Goal: Task Accomplishment & Management: Manage account settings

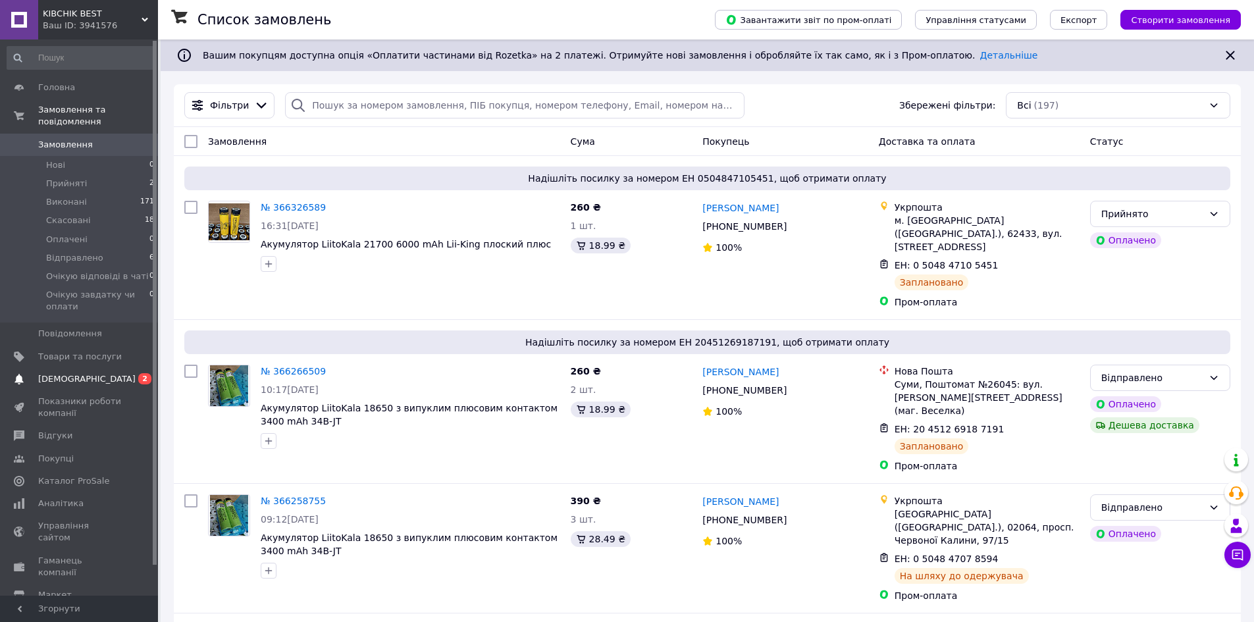
click at [81, 368] on link "Сповіщення 0 2" at bounding box center [81, 379] width 162 height 22
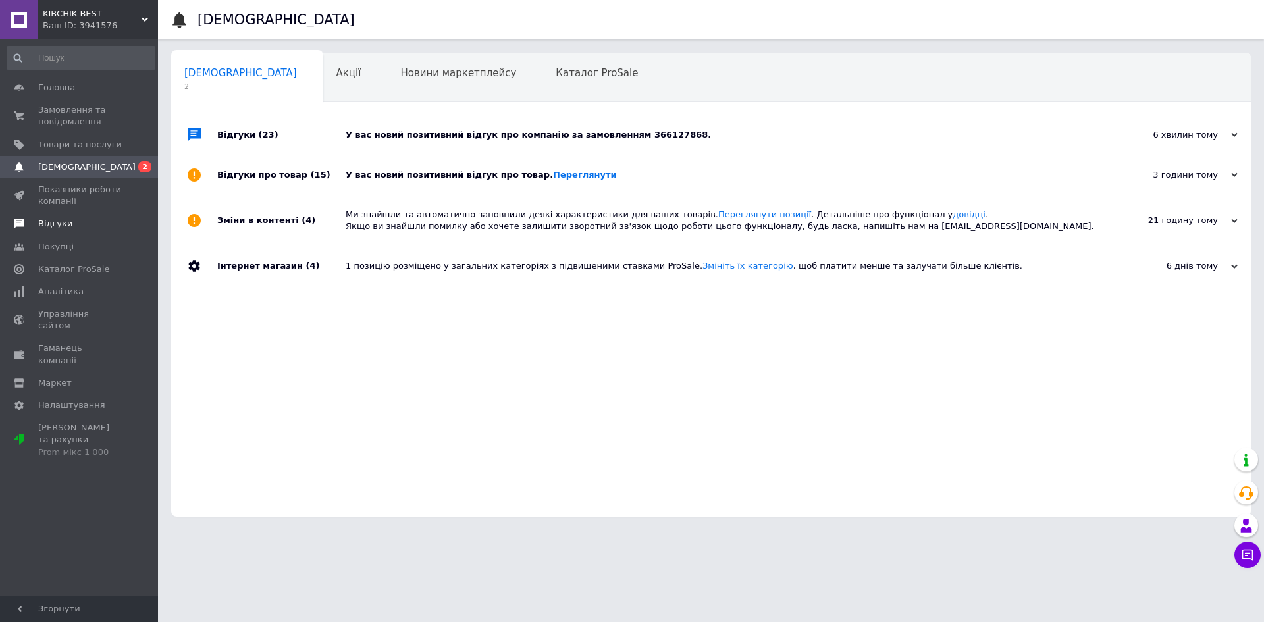
click at [78, 228] on span "Відгуки" at bounding box center [80, 224] width 84 height 12
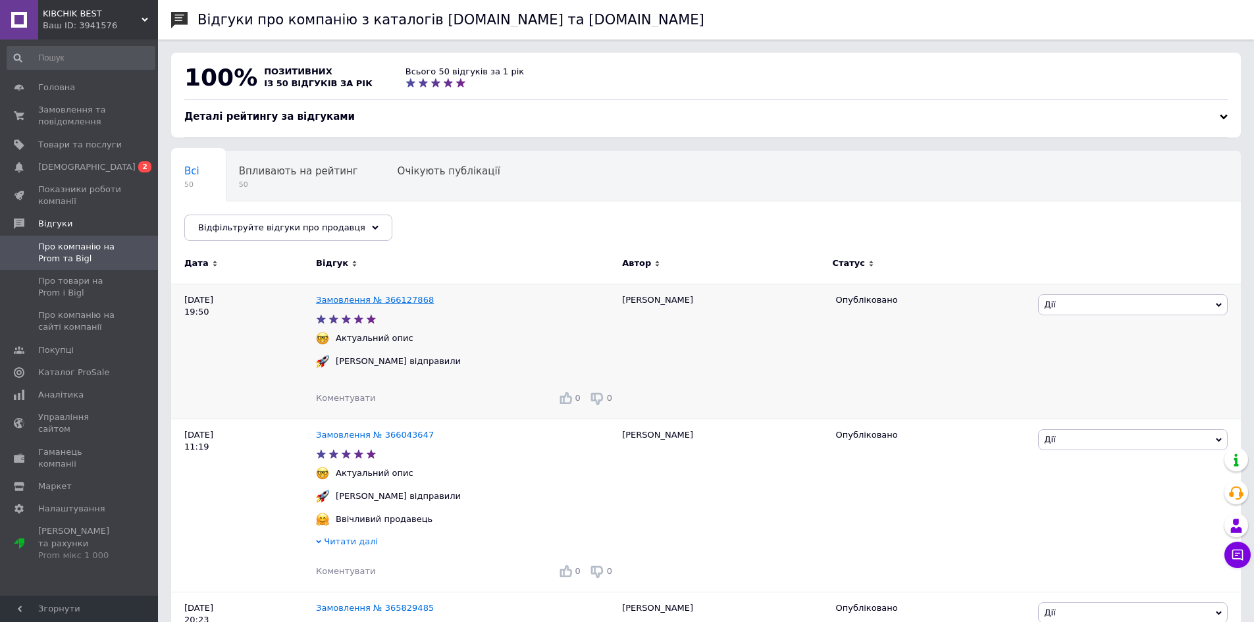
click at [411, 301] on link "Замовлення № 366127868" at bounding box center [375, 300] width 118 height 10
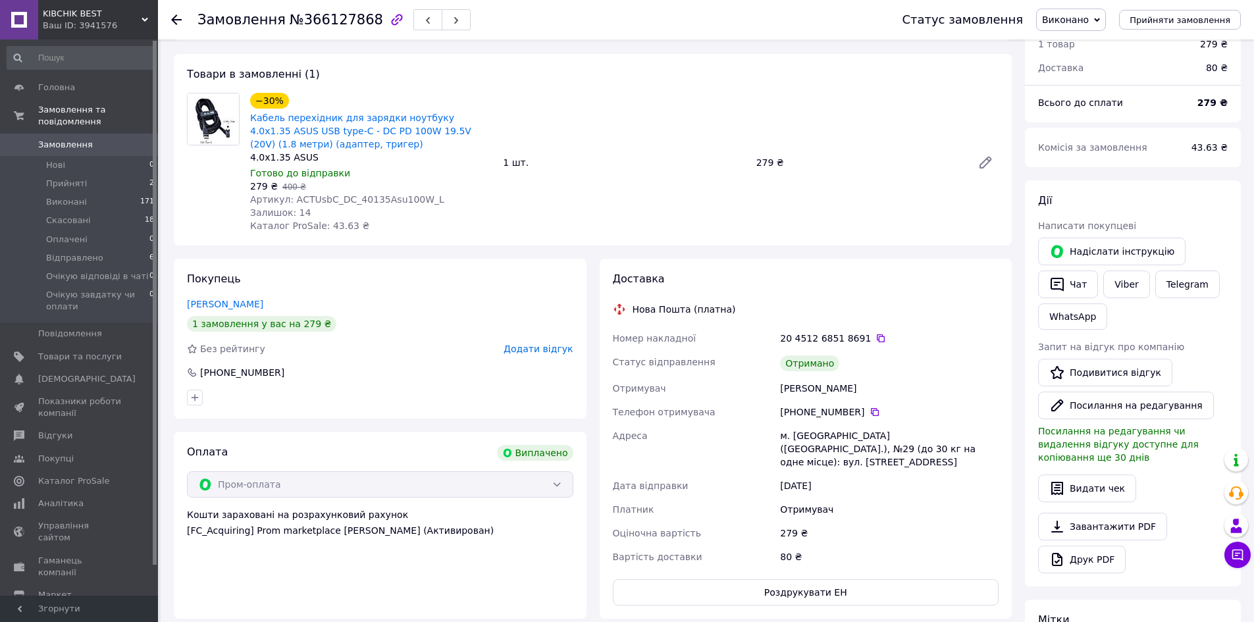
scroll to position [51, 0]
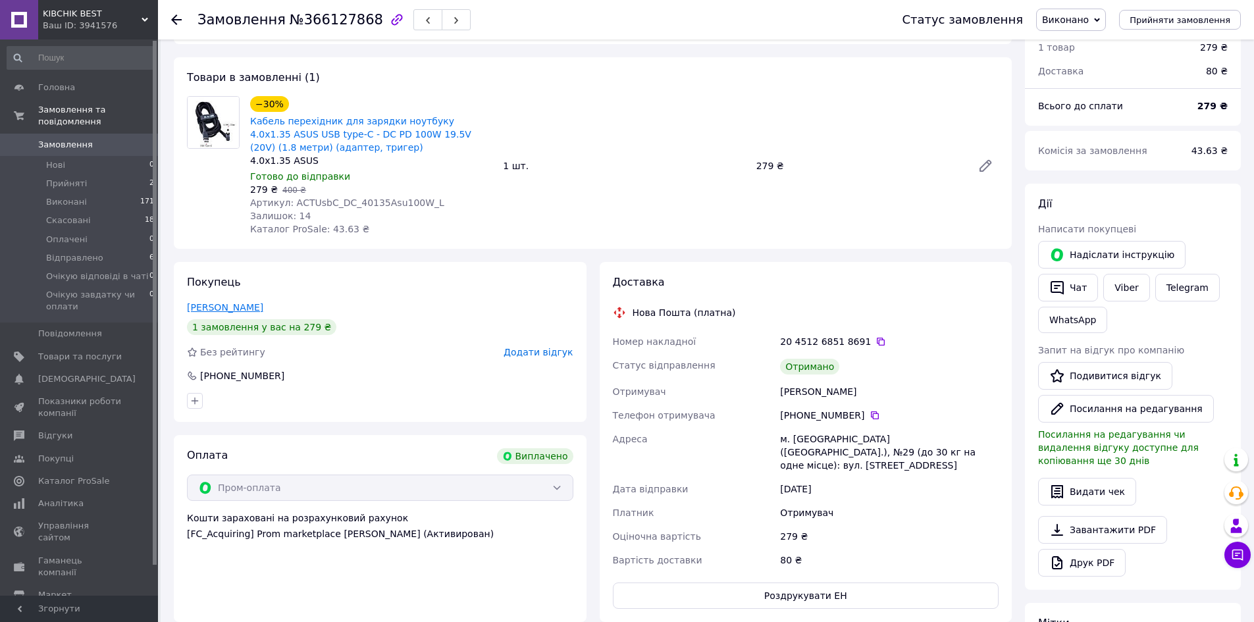
click at [228, 309] on link "[PERSON_NAME]" at bounding box center [225, 307] width 76 height 11
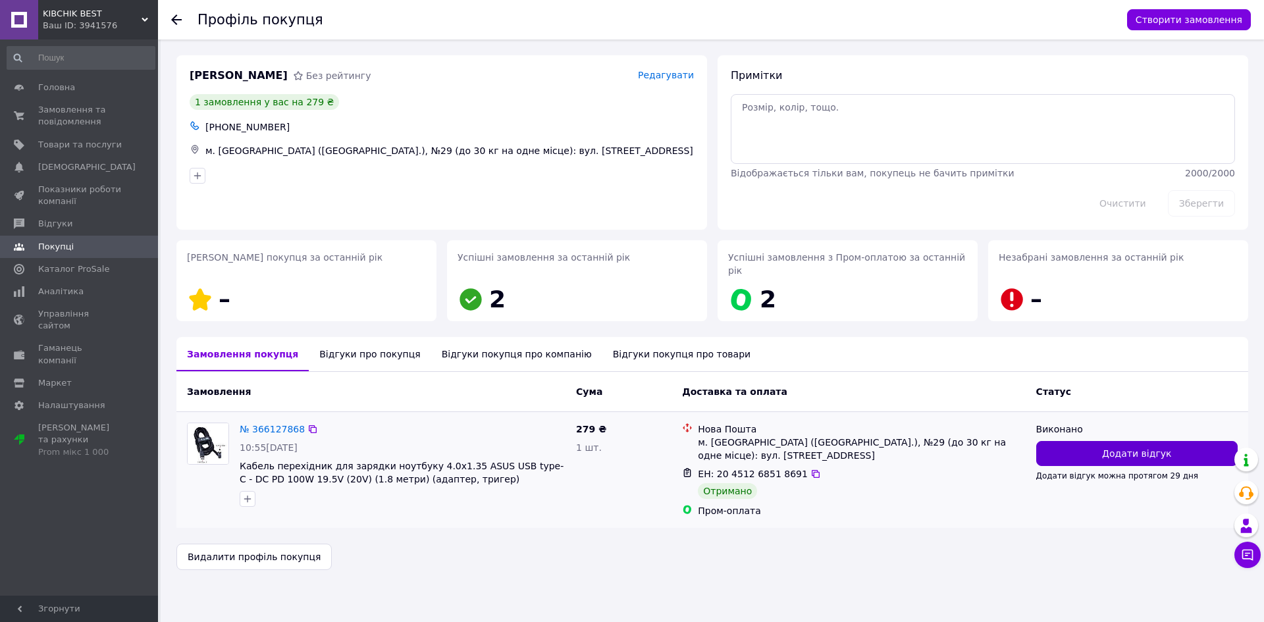
click at [1088, 441] on button "Додати відгук" at bounding box center [1136, 453] width 201 height 25
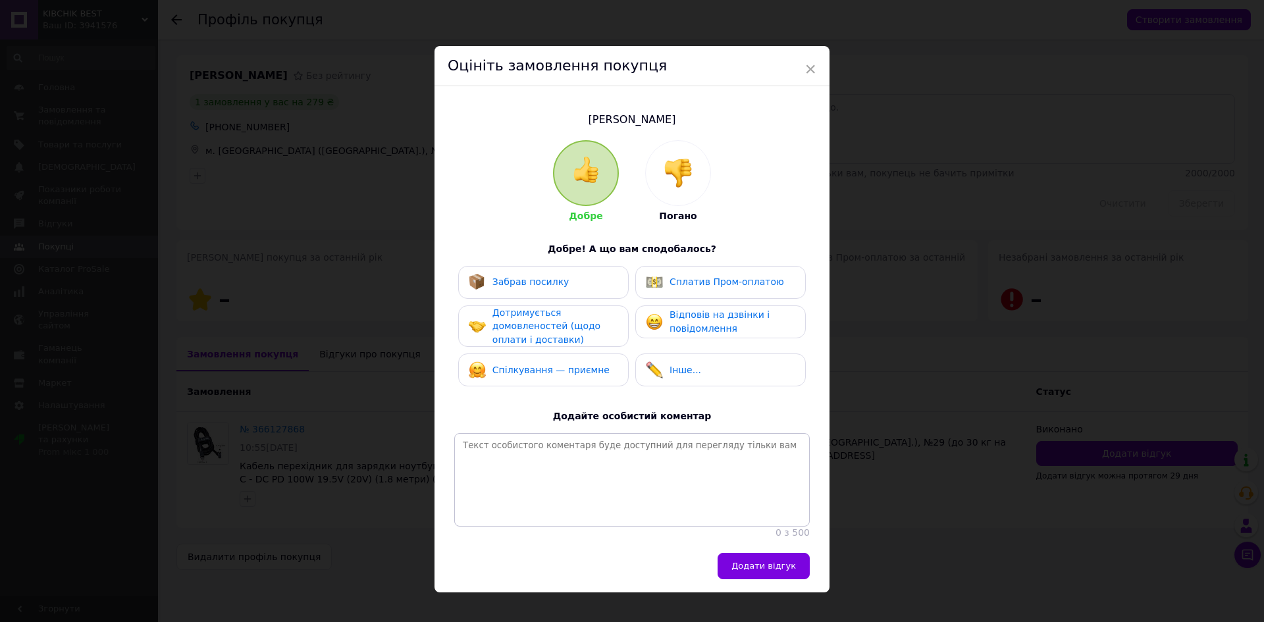
click at [806, 64] on span "×" at bounding box center [810, 69] width 12 height 22
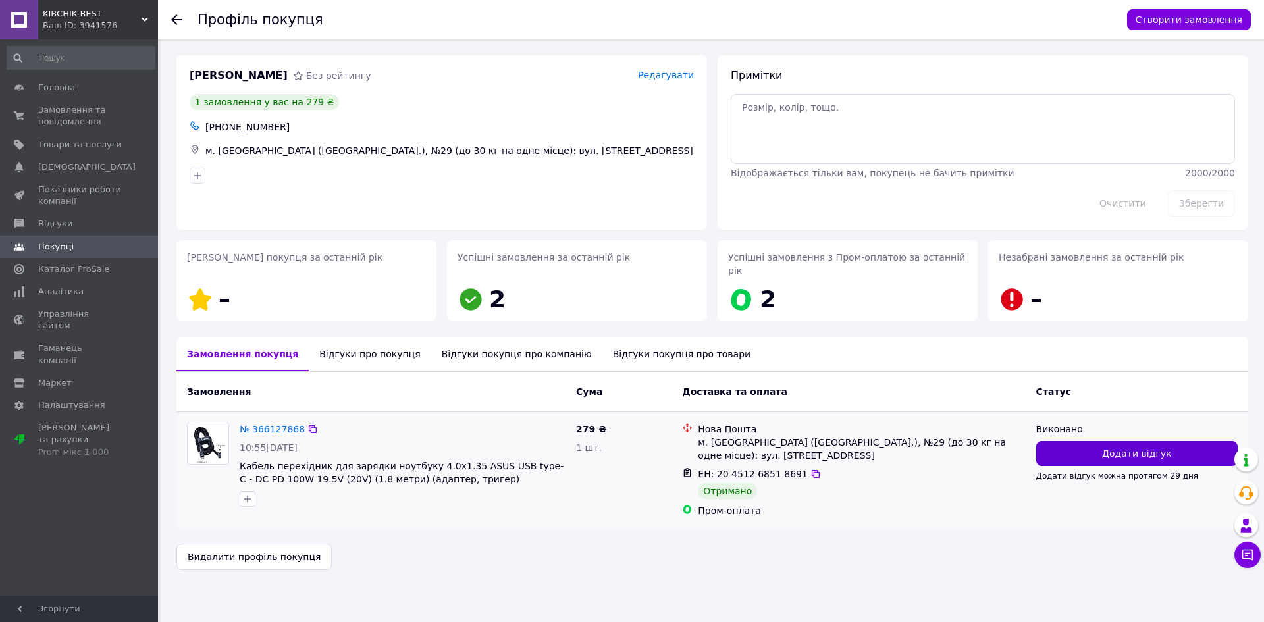
click at [1073, 441] on button "Додати відгук" at bounding box center [1136, 453] width 201 height 25
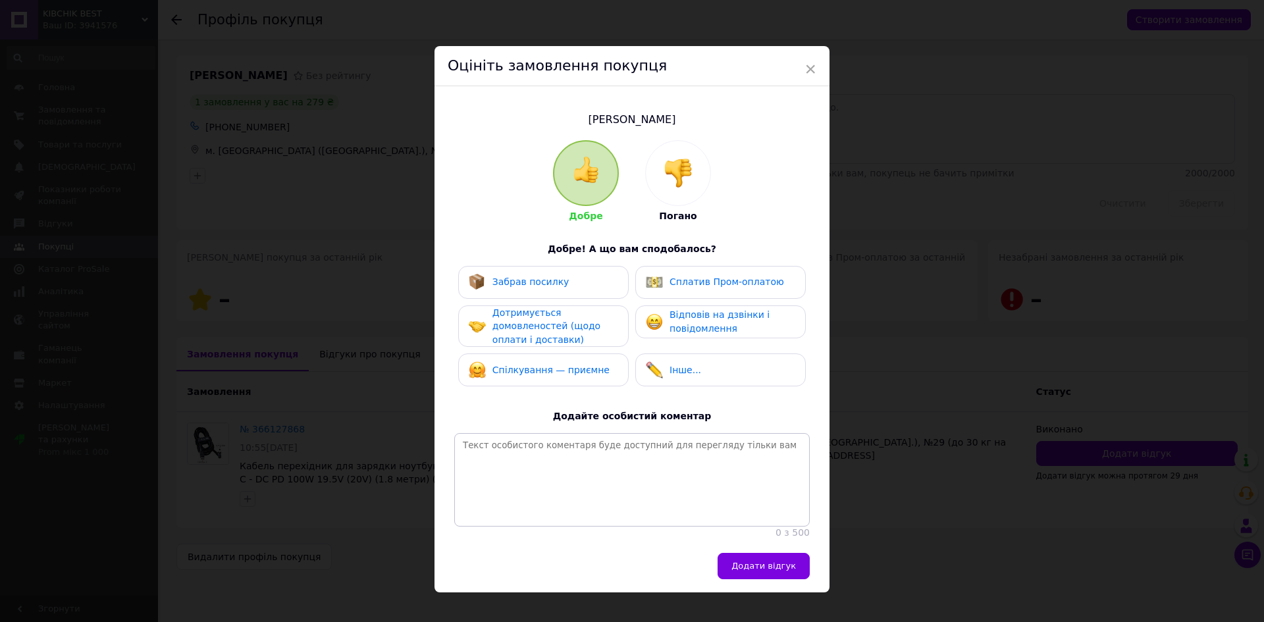
click at [560, 286] on div "Забрав посилку" at bounding box center [543, 282] width 149 height 17
click at [692, 285] on span "Сплатив Пром-оплатою" at bounding box center [726, 281] width 115 height 11
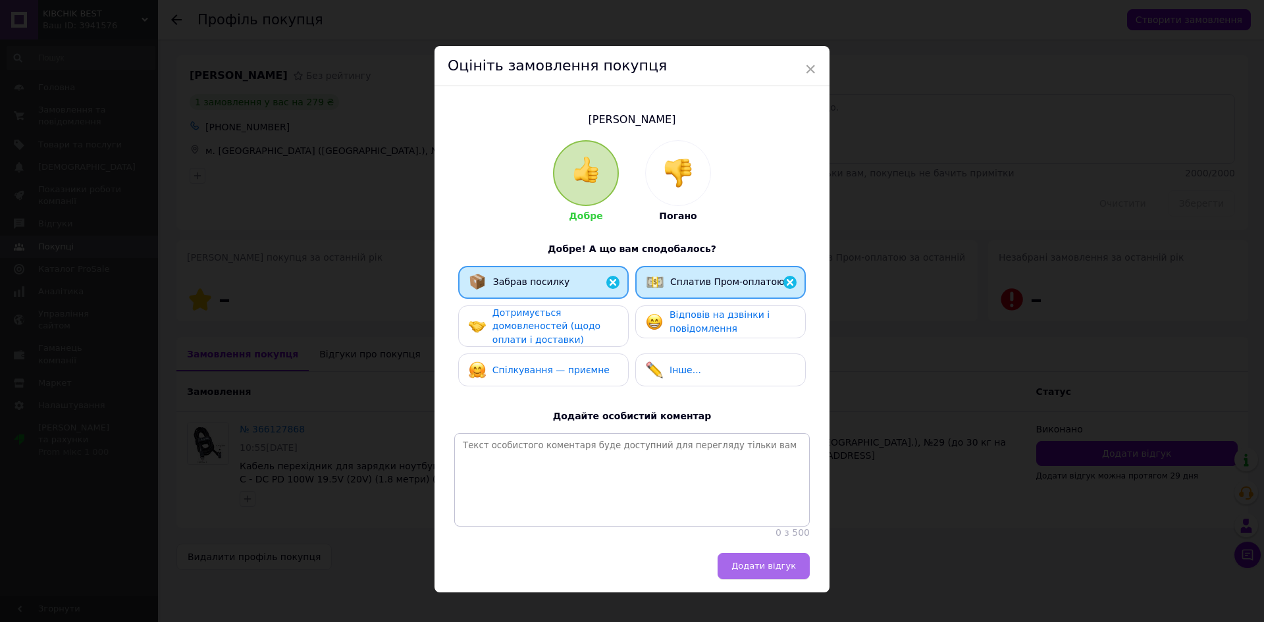
click at [760, 571] on span "Додати відгук" at bounding box center [763, 566] width 64 height 10
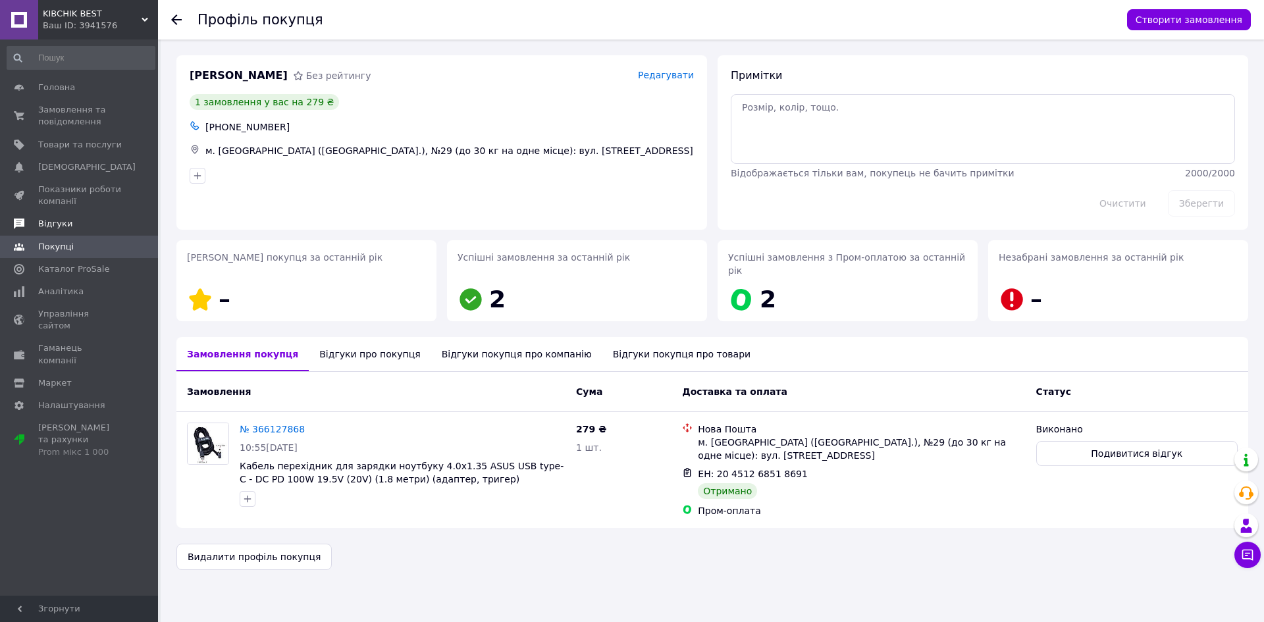
click at [56, 228] on span "Відгуки" at bounding box center [55, 224] width 34 height 12
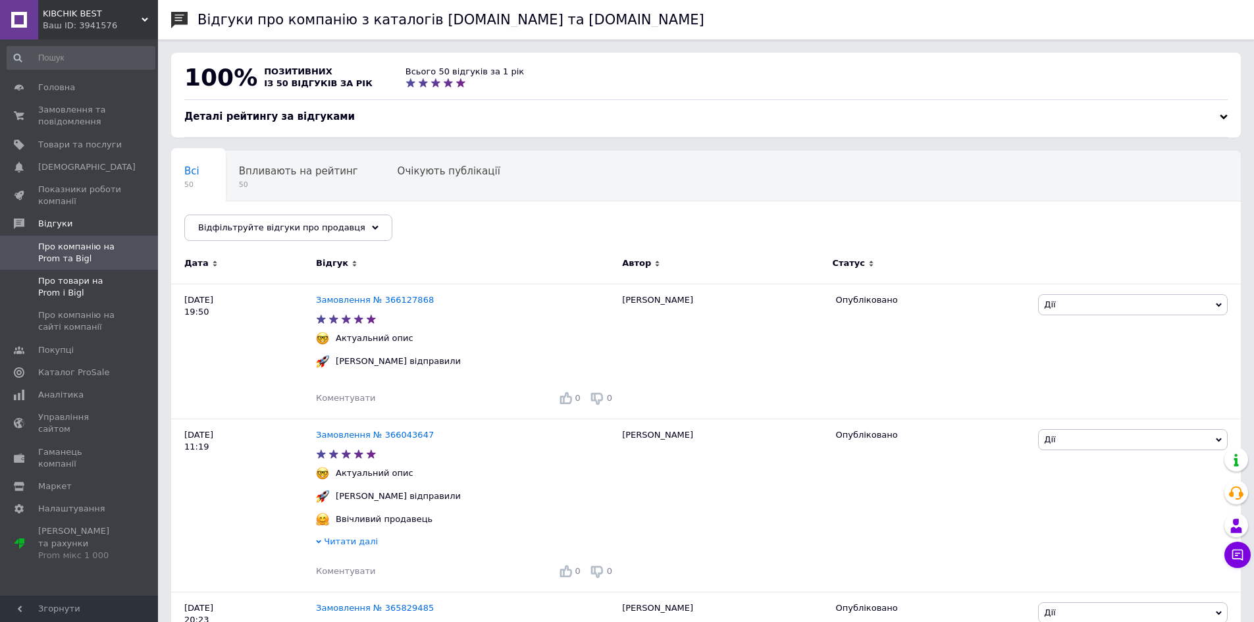
click at [96, 281] on span "Про товари на Prom і Bigl" at bounding box center [80, 287] width 84 height 24
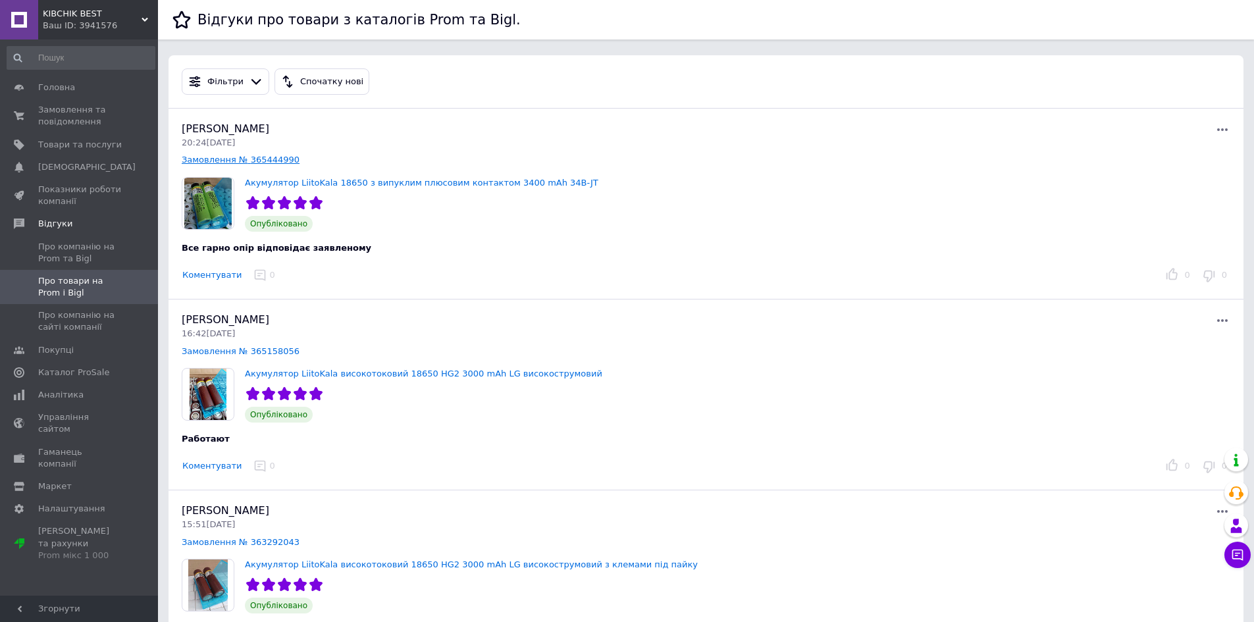
click at [274, 157] on link "Замовлення № 365444990" at bounding box center [241, 160] width 118 height 10
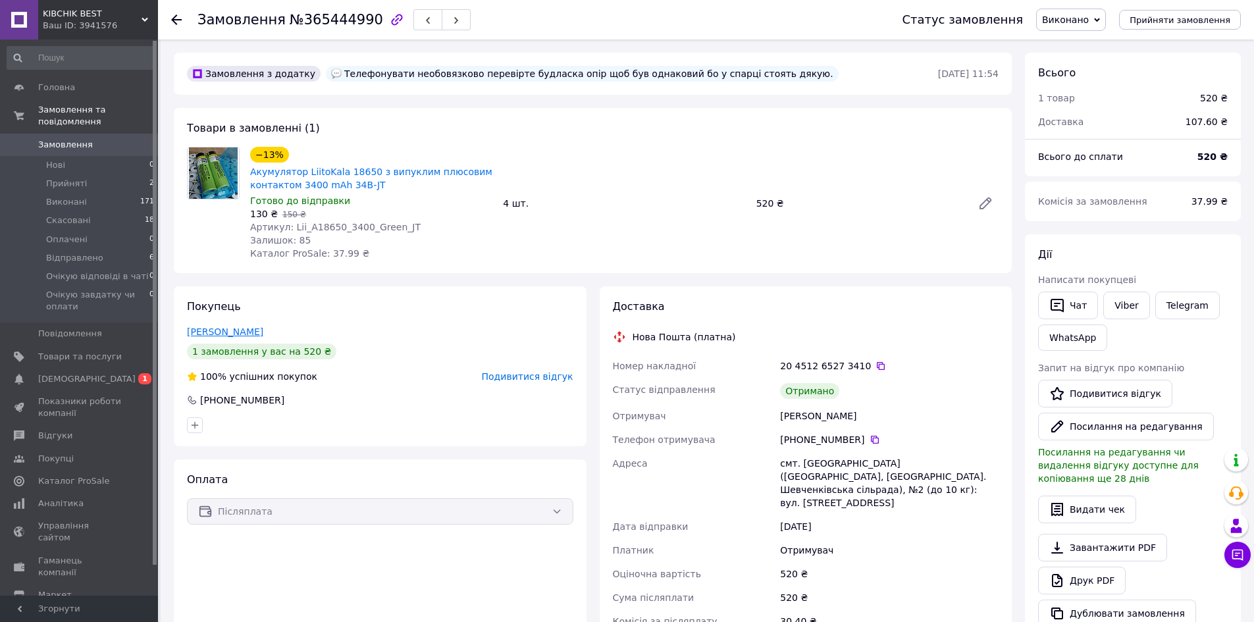
click at [223, 335] on link "Фесенко Сергей" at bounding box center [225, 331] width 76 height 11
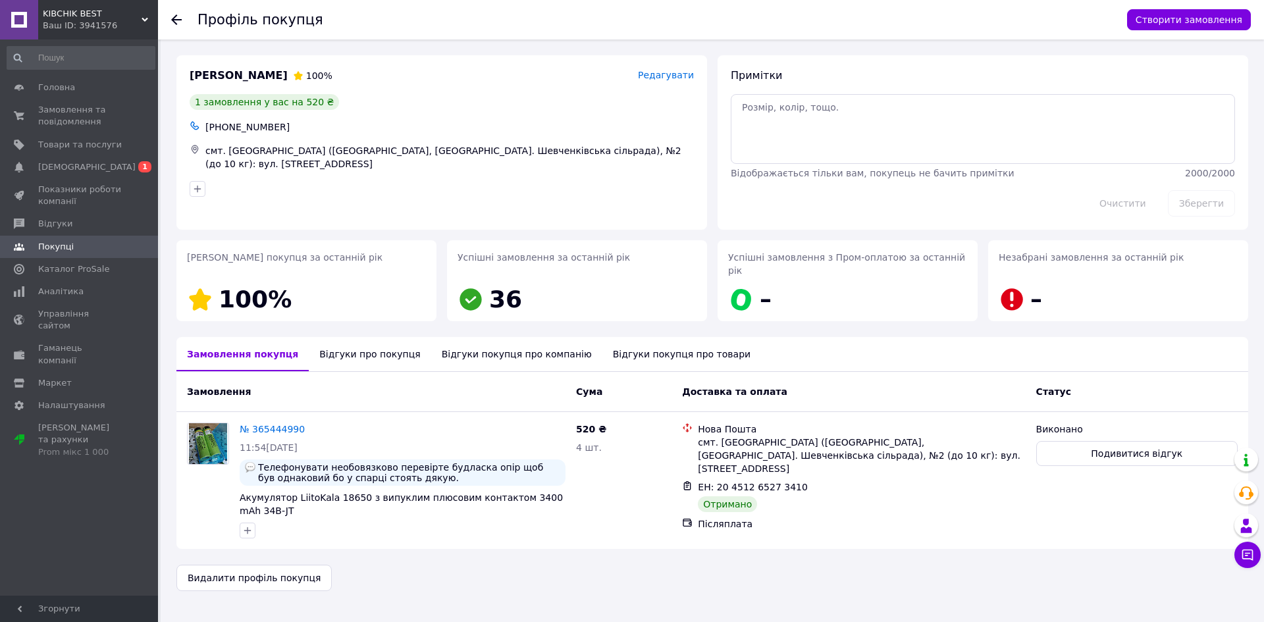
click at [236, 128] on div "+380961035268" at bounding box center [450, 127] width 494 height 18
click at [251, 126] on div "+380961035268" at bounding box center [450, 127] width 494 height 18
drag, startPoint x: 220, startPoint y: 125, endPoint x: 280, endPoint y: 127, distance: 60.6
click at [280, 127] on div "+380961035268" at bounding box center [450, 127] width 494 height 18
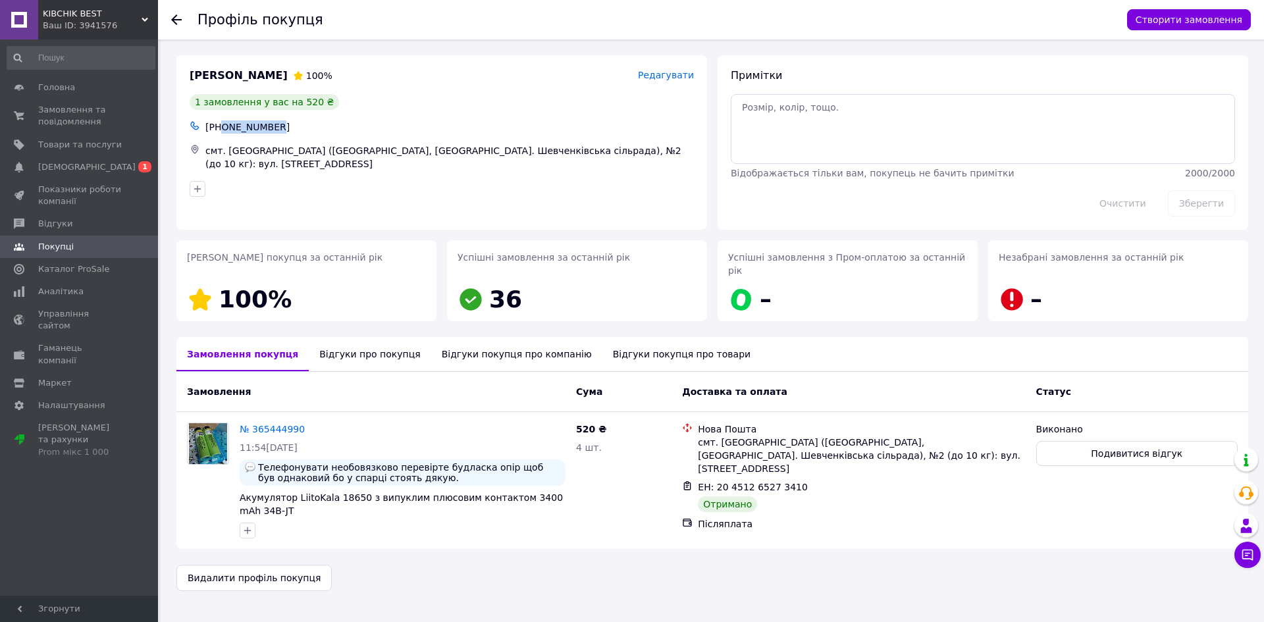
copy div "0961035268"
click at [397, 120] on div "+380961035268" at bounding box center [450, 127] width 494 height 18
